Goal: Task Accomplishment & Management: Use online tool/utility

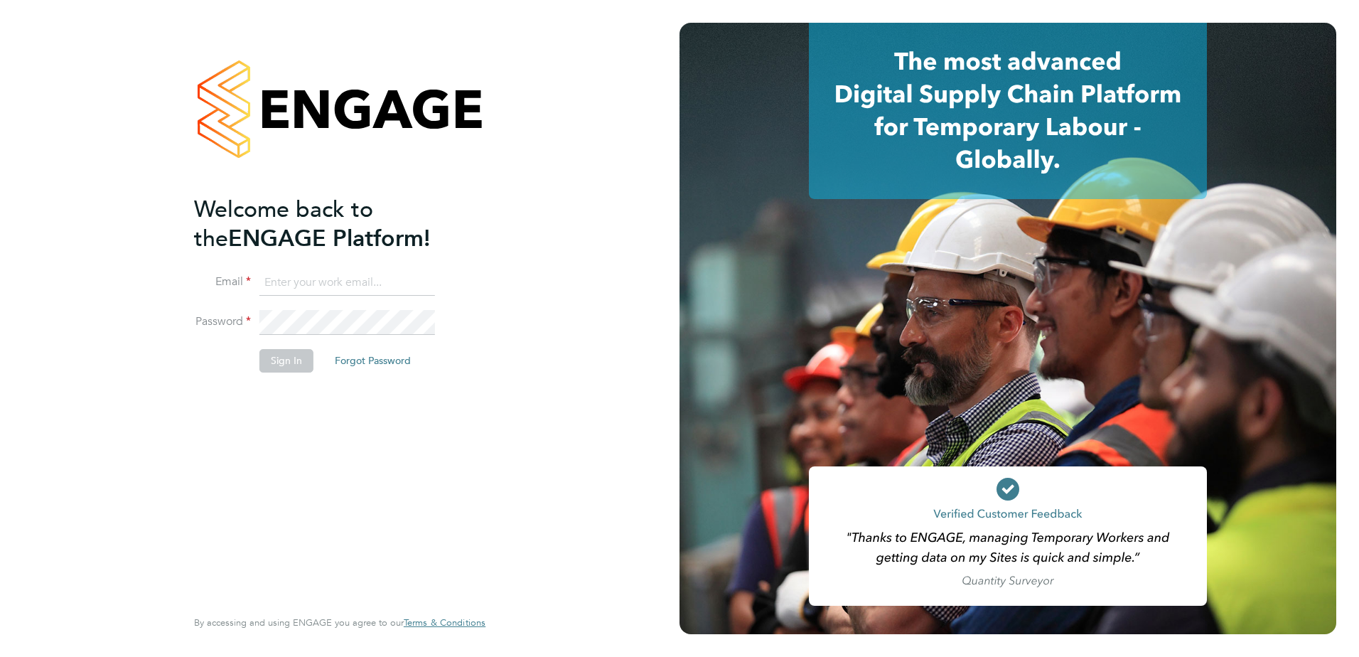
type input "scott.dular@vistry.co.uk"
click at [276, 369] on button "Sign In" at bounding box center [286, 360] width 54 height 23
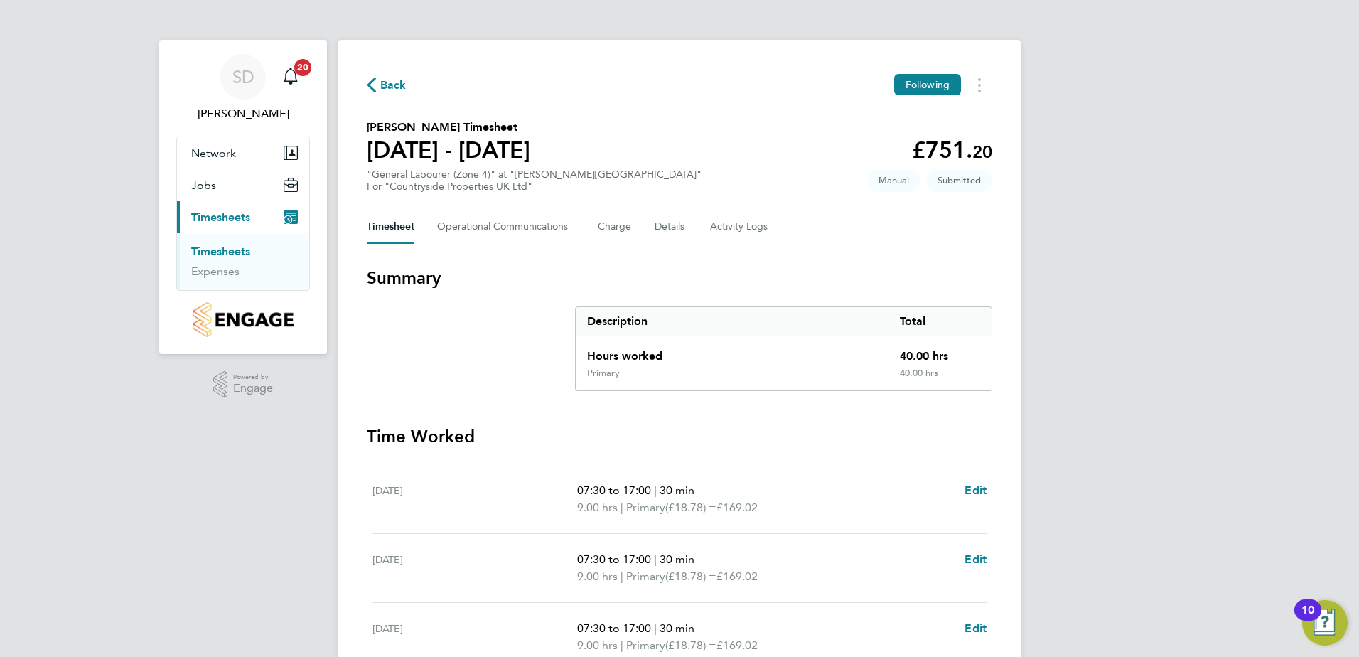
click at [234, 247] on link "Timesheets" at bounding box center [220, 250] width 59 height 13
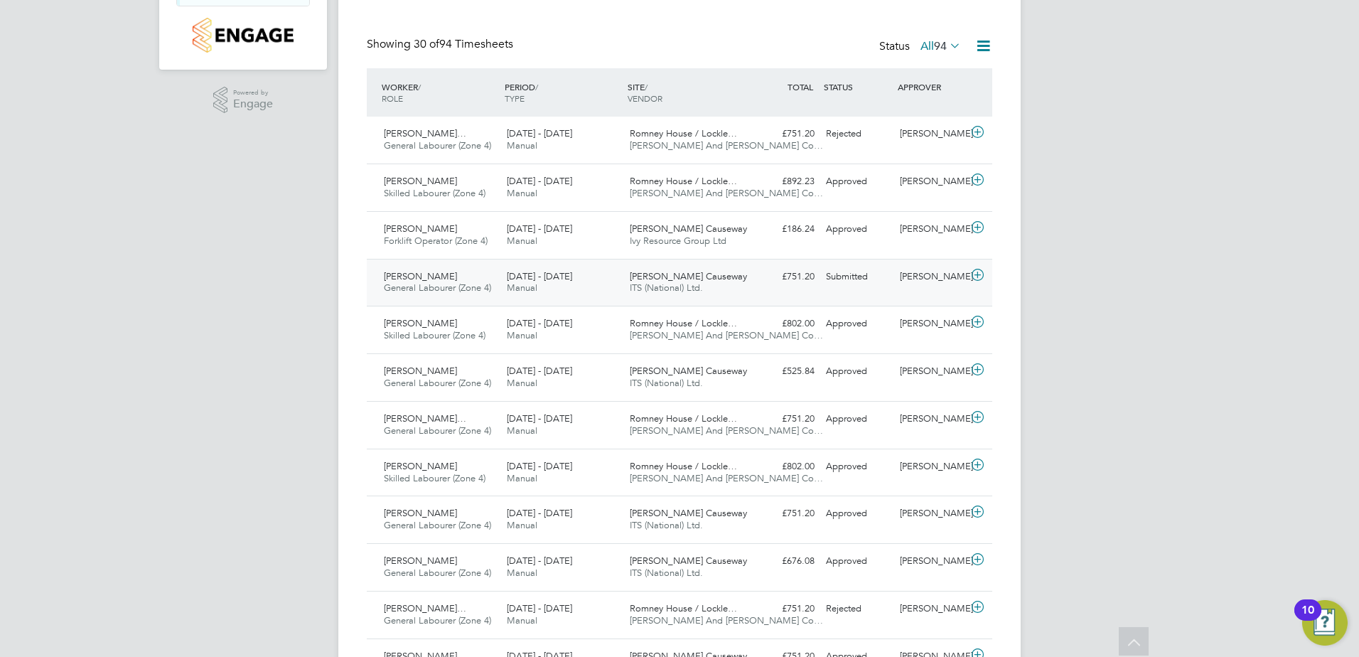
click at [437, 275] on span "[PERSON_NAME]" at bounding box center [420, 276] width 73 height 12
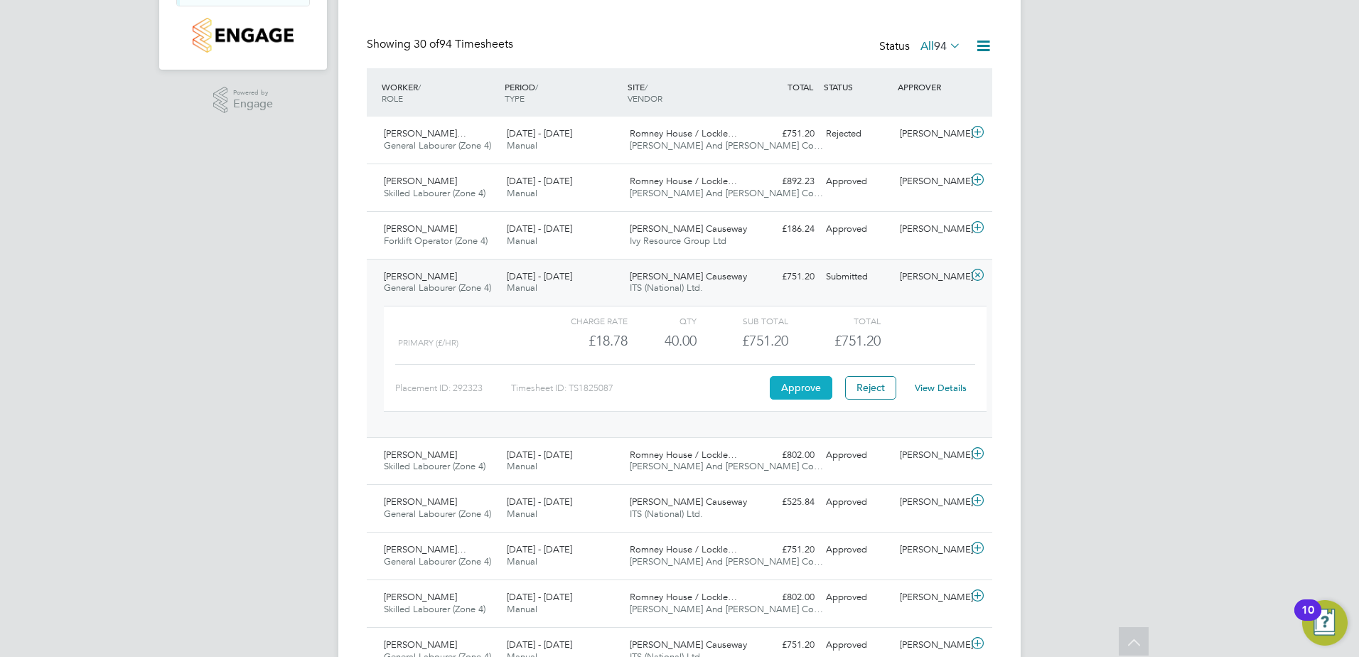
click at [783, 384] on button "Approve" at bounding box center [800, 387] width 63 height 23
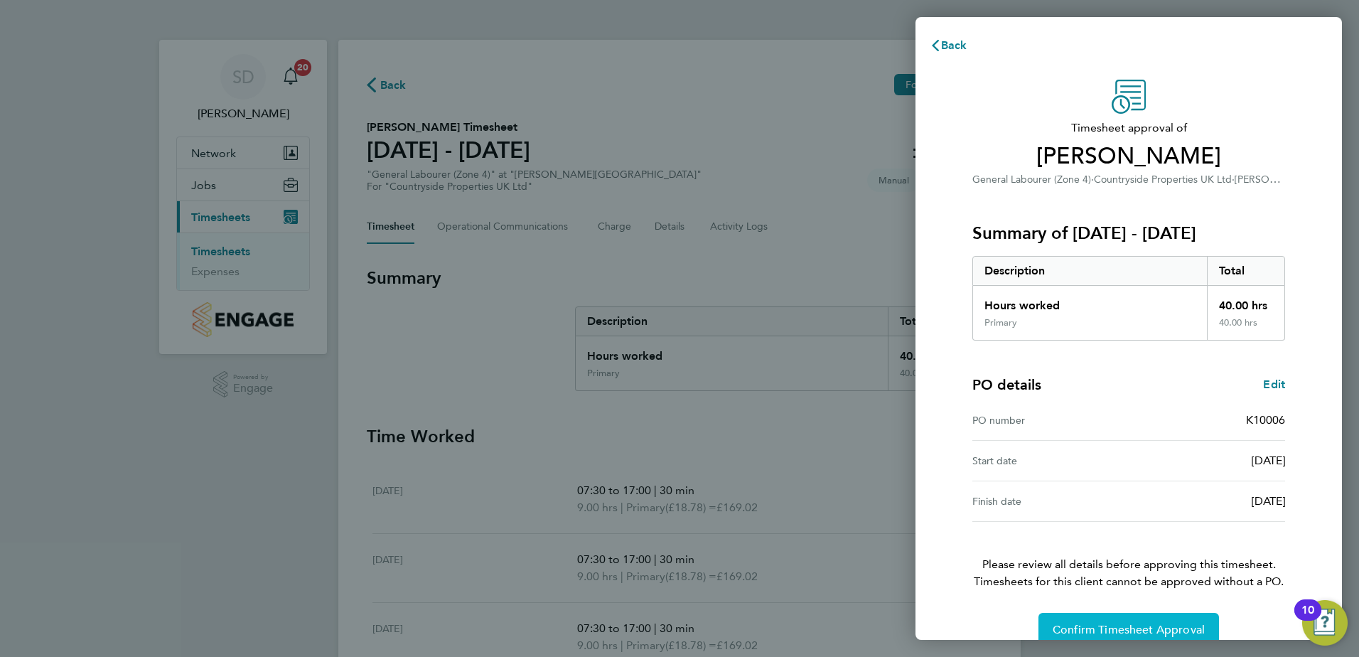
click at [1150, 620] on button "Confirm Timesheet Approval" at bounding box center [1128, 629] width 180 height 34
